Goal: Transaction & Acquisition: Purchase product/service

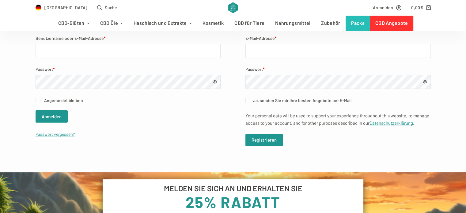
scroll to position [153, 0]
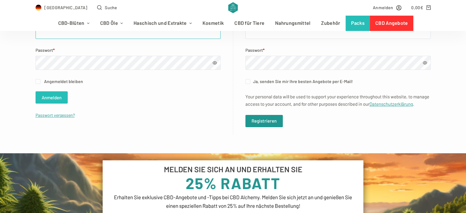
type input "elisabeth.jaszonyi@gmail.com"
click at [58, 102] on button "Anmelden" at bounding box center [52, 97] width 32 height 12
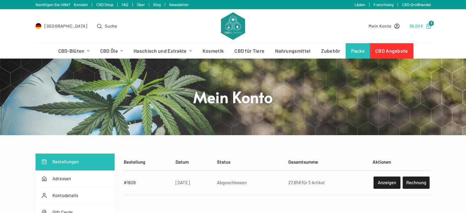
click at [430, 25] on span "3" at bounding box center [431, 24] width 6 height 6
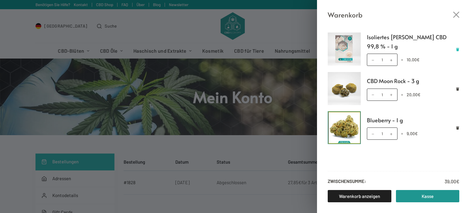
click at [459, 49] on icon "Remove Isoliertes Kristall - Reines CBD 99,8 % - 1 g from cart" at bounding box center [458, 49] width 3 height 3
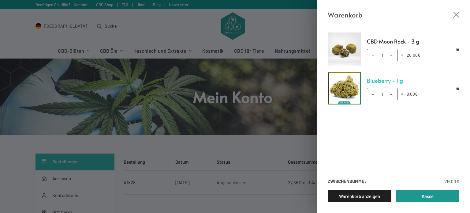
click at [376, 81] on link "Blueberry - 1 g" at bounding box center [413, 80] width 93 height 9
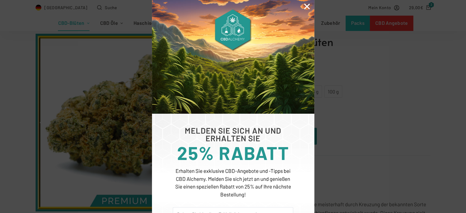
scroll to position [153, 0]
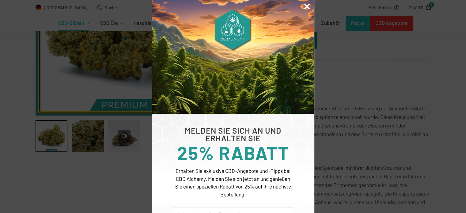
click at [306, 5] on icon "Close" at bounding box center [307, 6] width 8 height 8
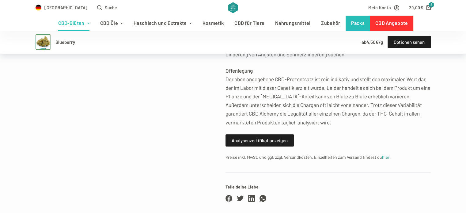
scroll to position [613, 0]
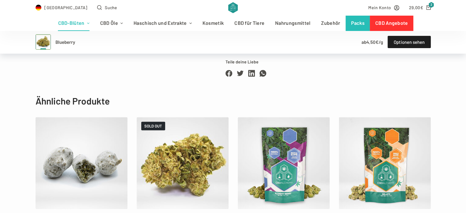
click at [163, 96] on h2 "Ähnliche Produkte" at bounding box center [233, 101] width 395 height 14
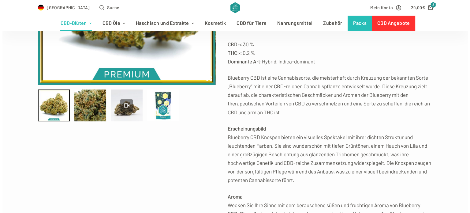
scroll to position [153, 0]
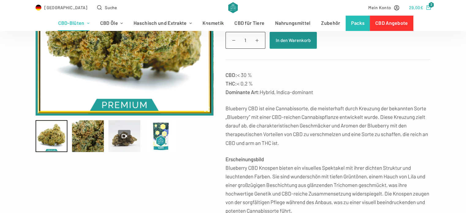
click at [431, 5] on span "2" at bounding box center [431, 5] width 6 height 6
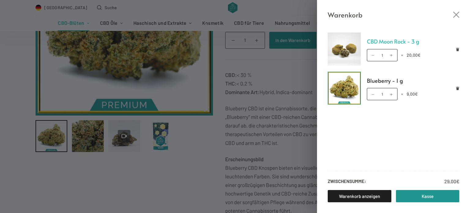
click at [378, 41] on link "CBD Moon Rock - 3 g" at bounding box center [413, 41] width 93 height 9
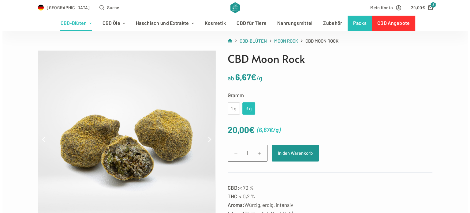
scroll to position [92, 0]
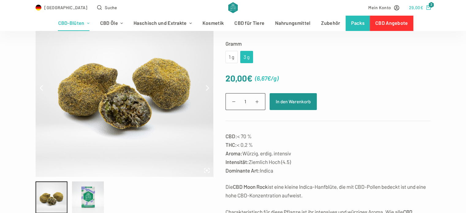
click at [429, 7] on icon "Shopping cart" at bounding box center [428, 7] width 5 height 5
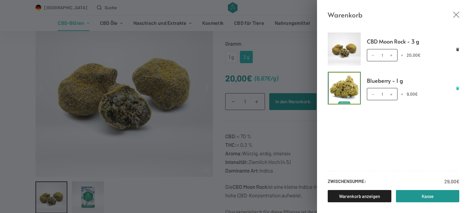
click at [458, 89] on icon "Remove Blueberry - 1 g from cart" at bounding box center [458, 88] width 3 height 3
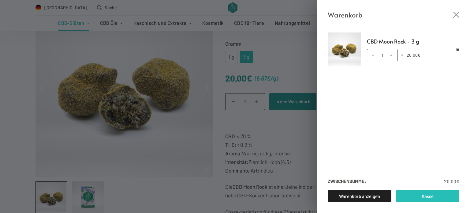
click at [421, 198] on link "Kasse" at bounding box center [428, 196] width 64 height 12
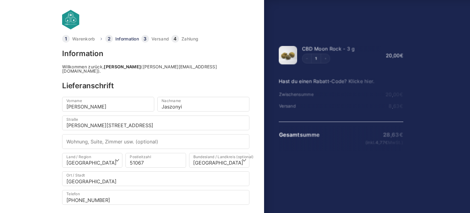
select select "DE-NW"
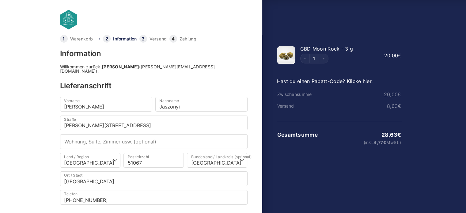
click at [455, 193] on div at bounding box center [233, 193] width 466 height 0
click at [76, 16] on link at bounding box center [123, 20] width 126 height 20
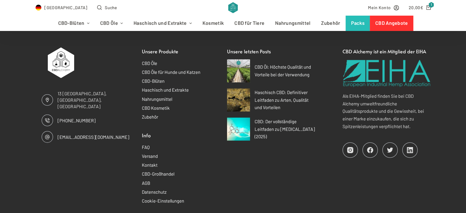
scroll to position [3951, 0]
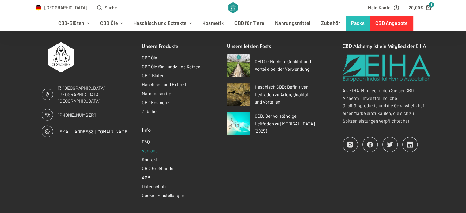
click at [149, 148] on link "Versand" at bounding box center [150, 151] width 16 height 6
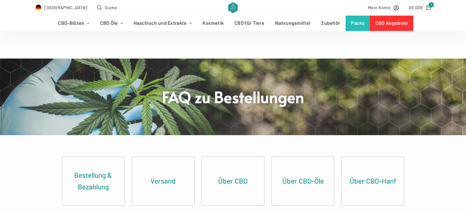
scroll to position [369, 0]
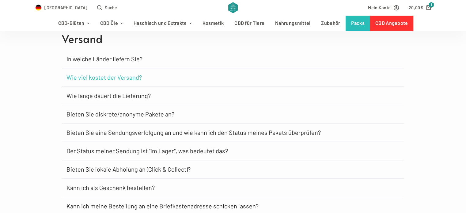
click at [107, 75] on link "Wie viel kostet der Versand?" at bounding box center [103, 77] width 75 height 6
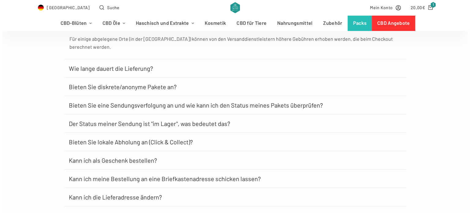
scroll to position [796, 0]
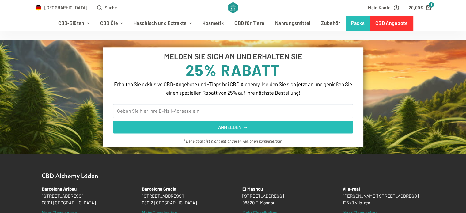
click at [246, 123] on span "ANMELDEN →" at bounding box center [233, 127] width 30 height 8
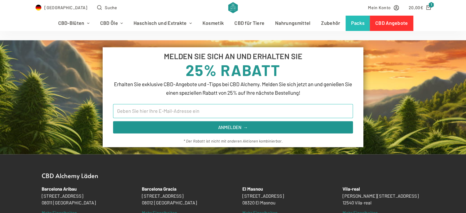
click at [154, 104] on input "Email" at bounding box center [233, 111] width 240 height 14
type input "elisabeth.jaszonyi@gmail.com"
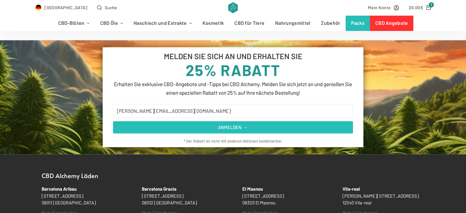
click at [182, 121] on button "ANMELDEN →" at bounding box center [233, 127] width 240 height 12
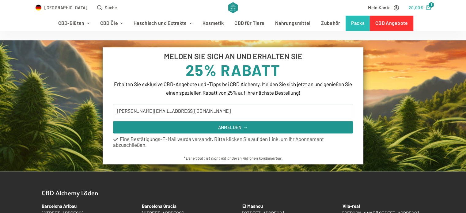
click at [430, 6] on span "1" at bounding box center [431, 5] width 6 height 6
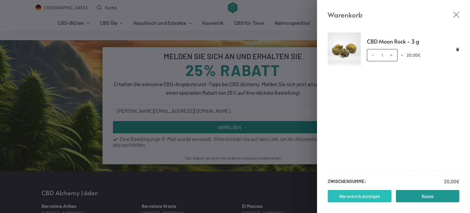
click at [349, 198] on link "Warenkorb anzeigen" at bounding box center [360, 196] width 64 height 12
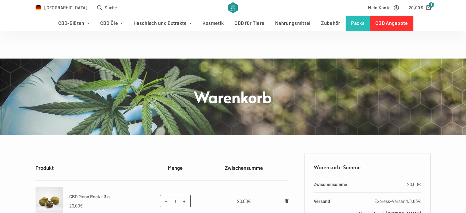
scroll to position [153, 0]
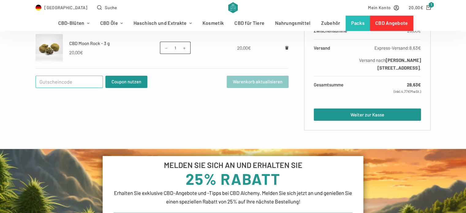
paste input "WELCOME25"
type input "WELCOME25"
click at [138, 84] on button "Coupon nutzen" at bounding box center [126, 82] width 42 height 12
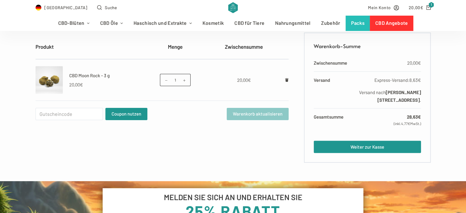
scroll to position [123, 0]
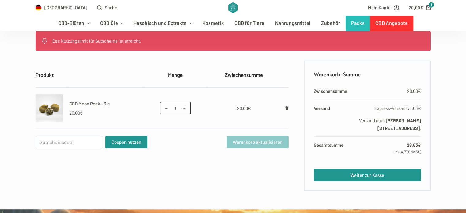
click at [183, 108] on span at bounding box center [184, 108] width 7 height 7
type input "3"
click at [258, 148] on button "Warenkorb aktualisieren" at bounding box center [258, 142] width 62 height 12
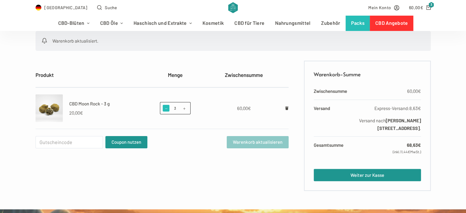
click at [164, 109] on span at bounding box center [166, 108] width 7 height 7
type input "1"
click at [272, 148] on td "Gutschein: Coupon nutzen Warenkorb aktualisieren" at bounding box center [162, 142] width 253 height 26
click at [272, 143] on button "Warenkorb aktualisieren" at bounding box center [258, 142] width 62 height 12
